Goal: Information Seeking & Learning: Find specific fact

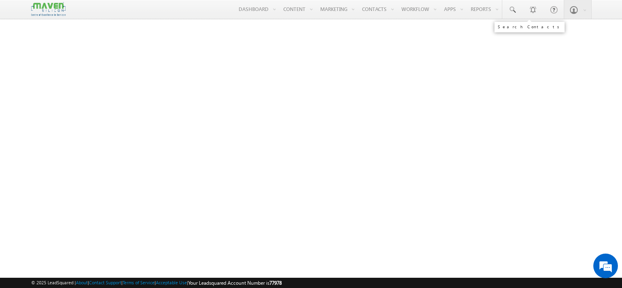
click at [510, 10] on span at bounding box center [512, 10] width 8 height 8
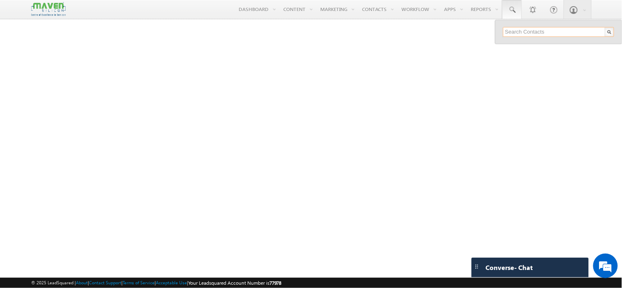
paste input "[EMAIL_ADDRESS][DOMAIN_NAME]"
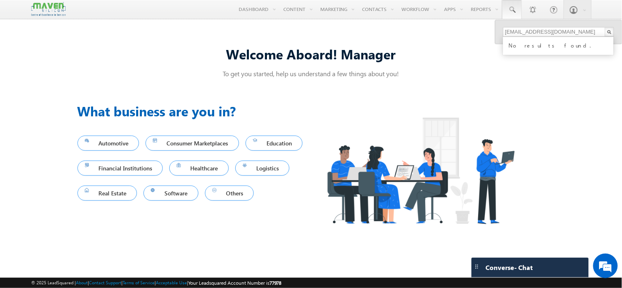
click at [550, 49] on div "No results found." at bounding box center [562, 44] width 110 height 11
click at [550, 34] on input "[EMAIL_ADDRESS][DOMAIN_NAME]" at bounding box center [558, 32] width 111 height 10
paste input "9663063905"
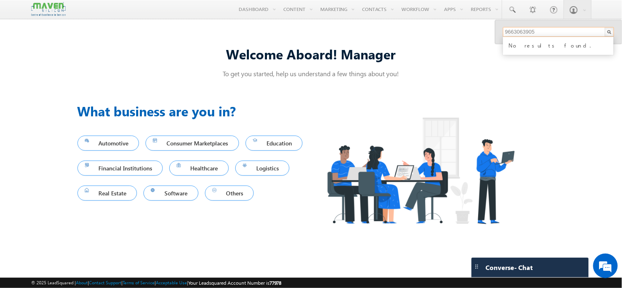
type input "9663063905"
click at [542, 47] on div "No results found." at bounding box center [562, 44] width 110 height 11
